Goal: Task Accomplishment & Management: Use online tool/utility

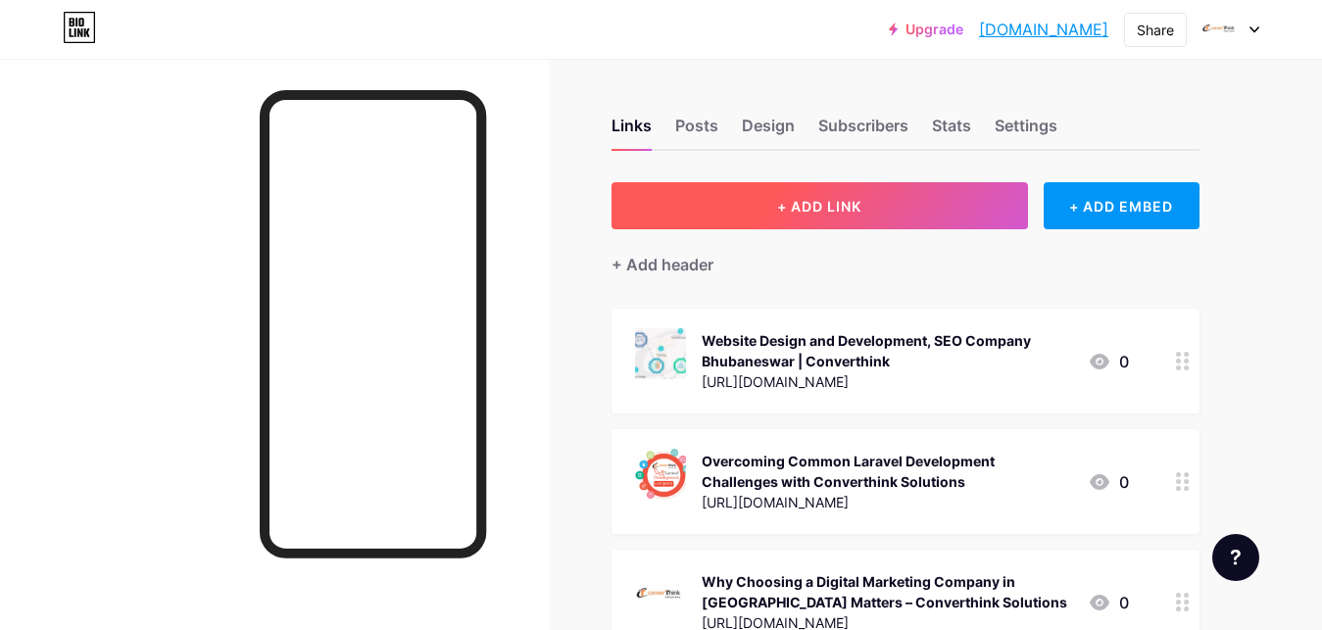
click at [860, 191] on button "+ ADD LINK" at bounding box center [819, 205] width 416 height 47
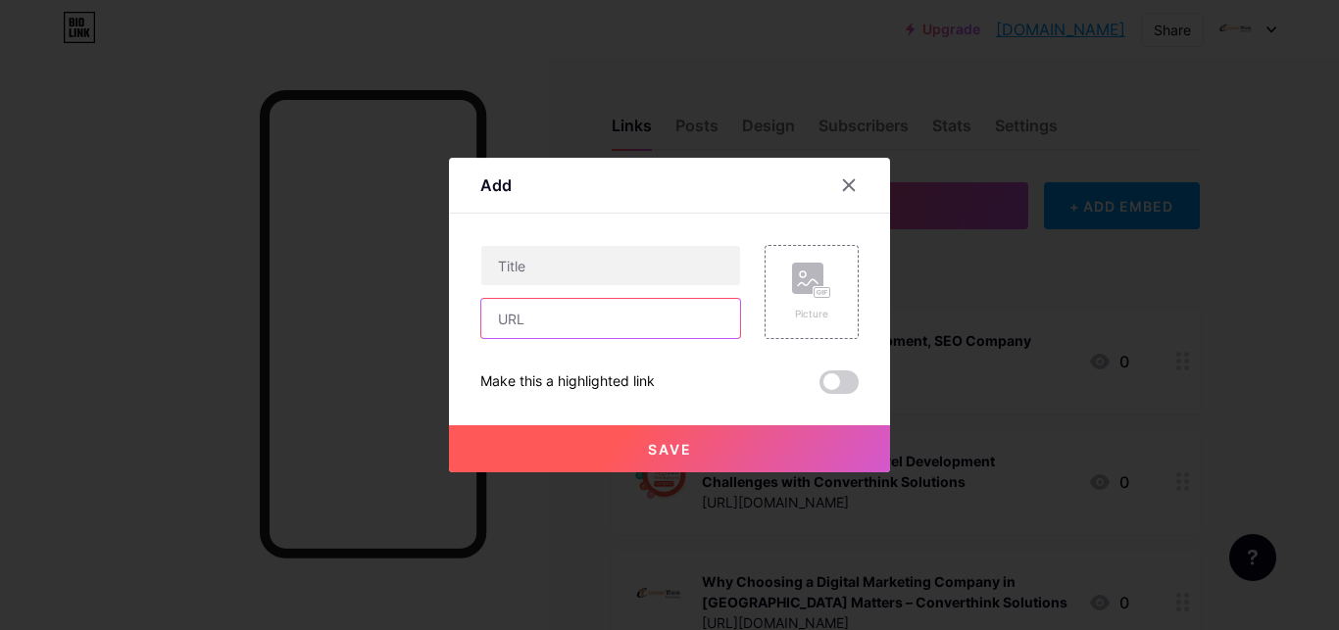
click at [514, 322] on input "text" at bounding box center [610, 318] width 259 height 39
paste input "[URL][DOMAIN_NAME]"
type input "[URL][DOMAIN_NAME]"
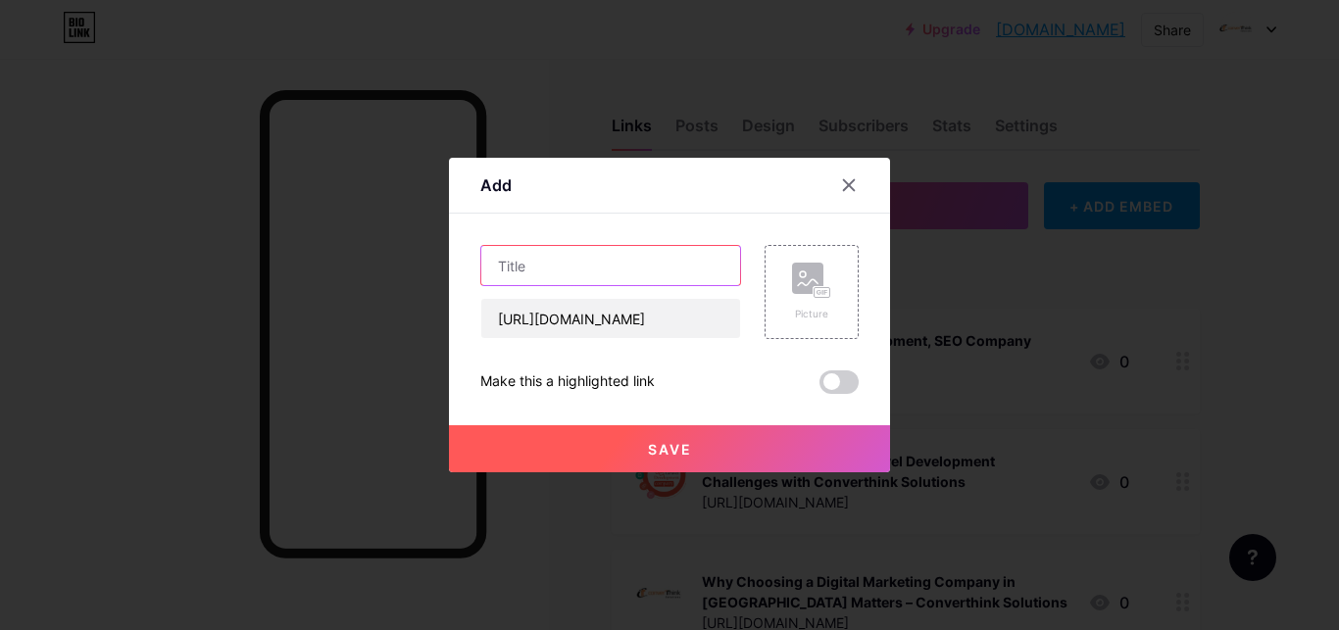
click at [528, 267] on input "text" at bounding box center [610, 265] width 259 height 39
paste input "Laravel Development by Converthink Solutions"
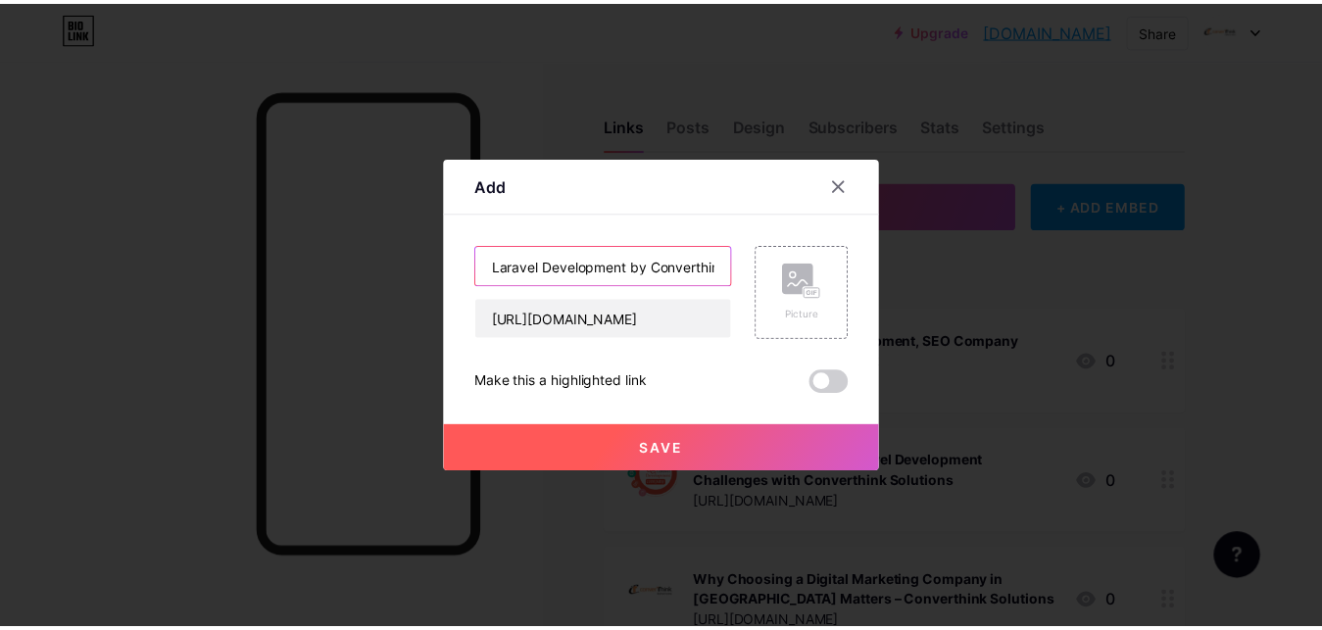
scroll to position [0, 76]
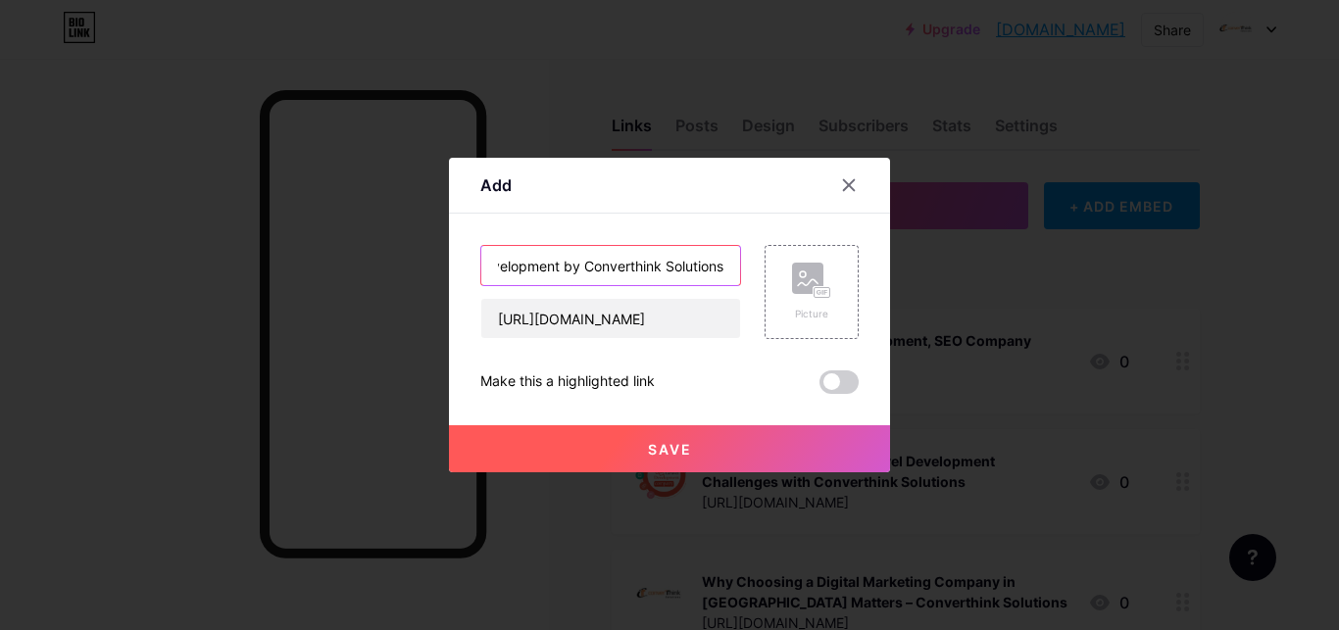
type input "Laravel Development by Converthink Solutions"
click at [652, 450] on span "Save" at bounding box center [670, 449] width 44 height 17
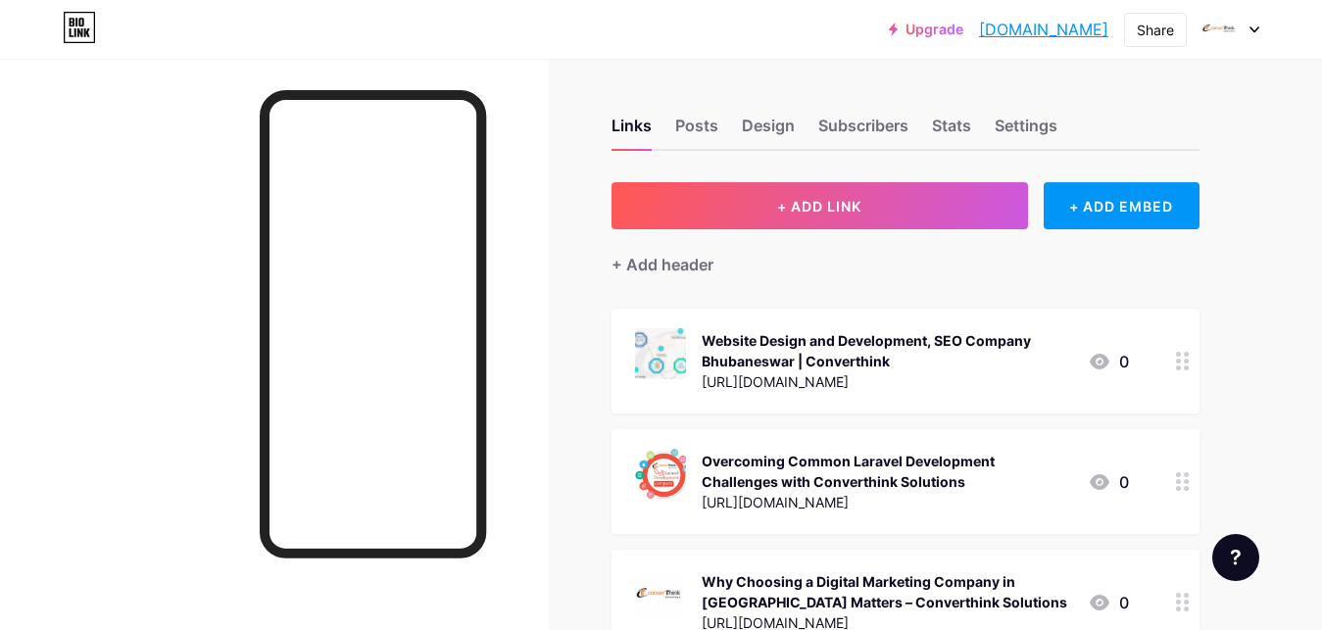
click at [1036, 32] on link "[DOMAIN_NAME]" at bounding box center [1043, 30] width 129 height 24
